Goal: Navigation & Orientation: Go to known website

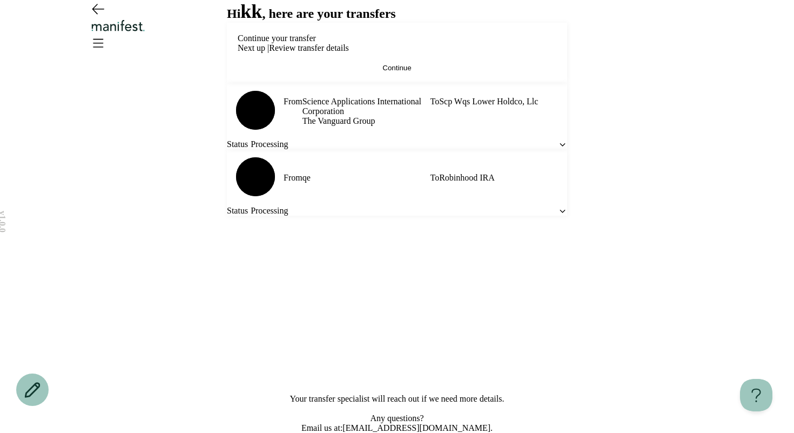
scroll to position [148, 0]
click at [533, 216] on div "Status Processing" at bounding box center [397, 211] width 340 height 10
click at [560, 212] on icon at bounding box center [562, 211] width 5 height 2
click at [558, 216] on icon at bounding box center [562, 210] width 9 height 9
click at [558, 149] on icon at bounding box center [562, 144] width 9 height 9
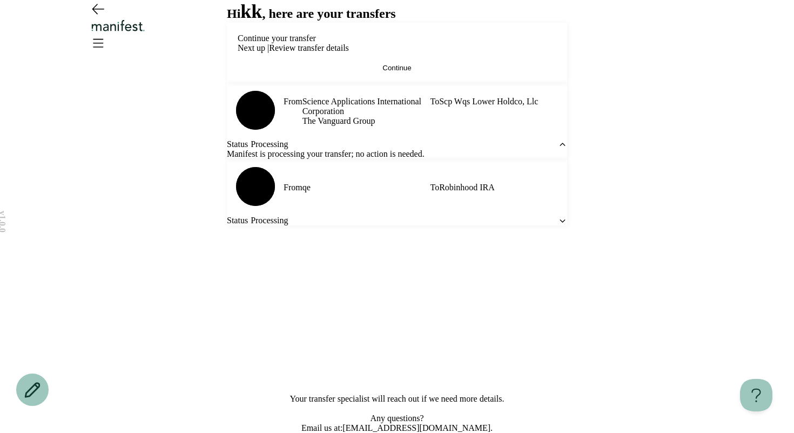
scroll to position [0, 0]
click at [106, 34] on icon "Open menu" at bounding box center [97, 42] width 17 height 17
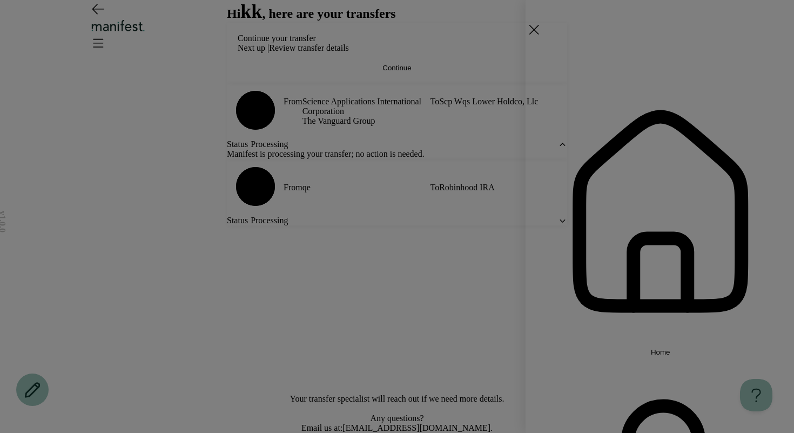
click at [650, 348] on span "Home" at bounding box center [659, 352] width 19 height 8
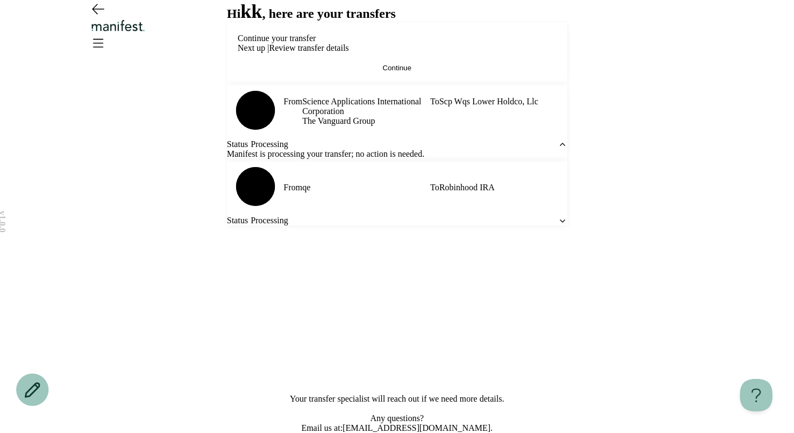
click at [462, 65] on div "Home Settings Sign out" at bounding box center [397, 216] width 794 height 433
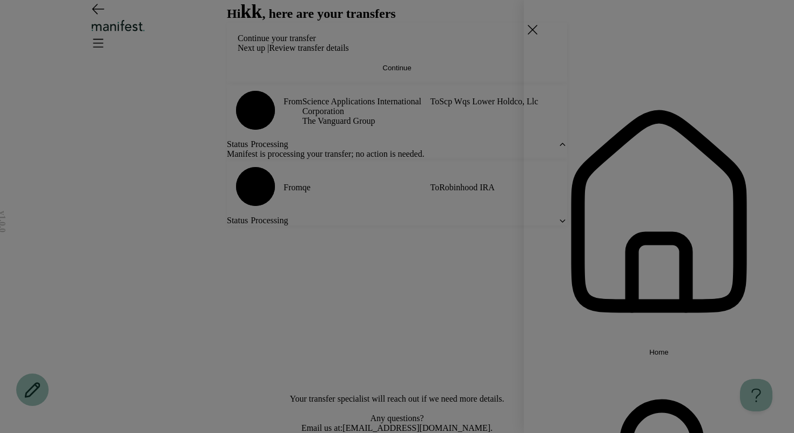
click at [481, 65] on div "Home Settings Sign out" at bounding box center [397, 216] width 794 height 433
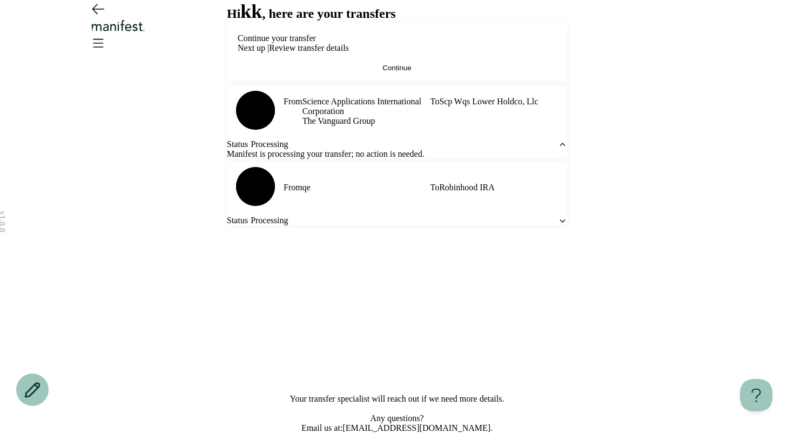
click at [671, 88] on div "v 1.0.0 Hi kk , here are your transfers Continue your transfer Next up | Review…" at bounding box center [397, 216] width 794 height 433
click at [103, 39] on icon "Open menu" at bounding box center [98, 43] width 10 height 8
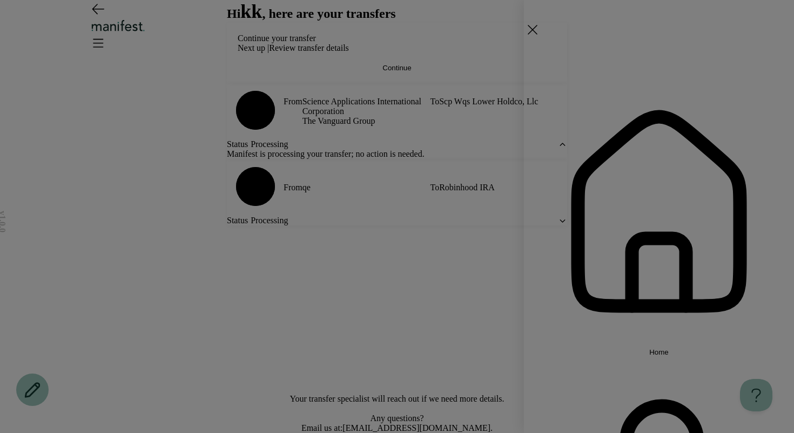
click at [494, 63] on div "Home Settings Sign out" at bounding box center [397, 216] width 794 height 433
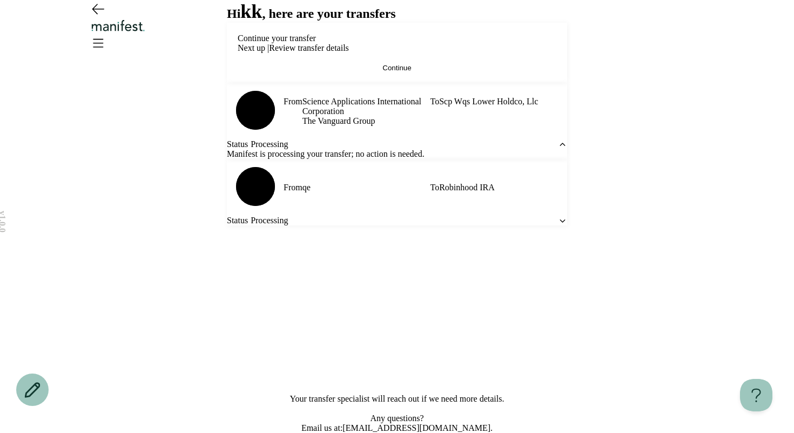
click at [148, 32] on img "Logo" at bounding box center [118, 25] width 58 height 12
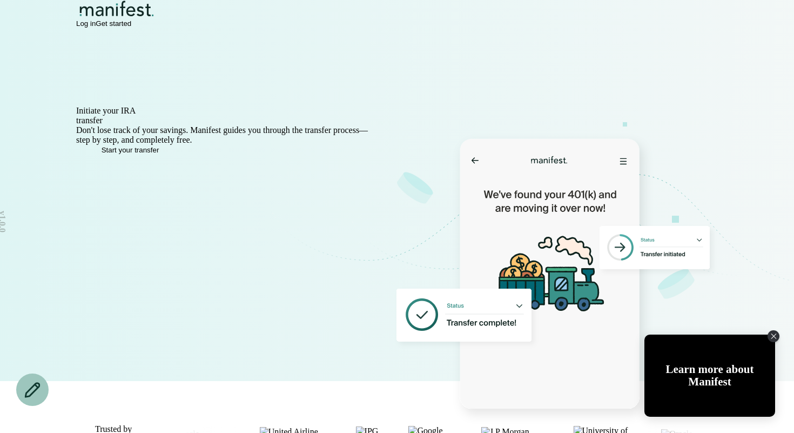
click at [96, 28] on span "Log in" at bounding box center [85, 23] width 19 height 8
